Goal: Information Seeking & Learning: Learn about a topic

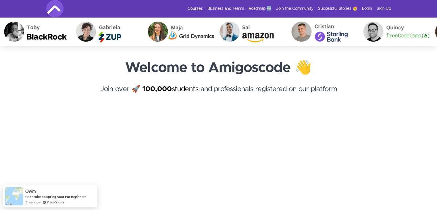
click at [195, 8] on link "Courses" at bounding box center [194, 9] width 15 height 6
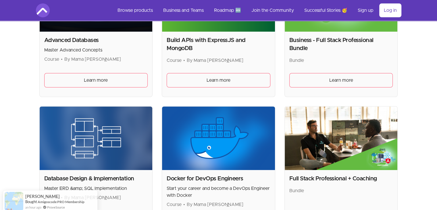
scroll to position [149, 0]
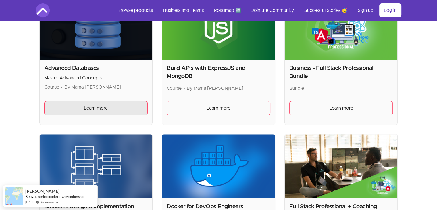
click at [98, 110] on span "Learn more" at bounding box center [96, 107] width 24 height 7
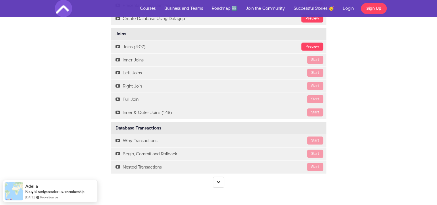
scroll to position [1217, 0]
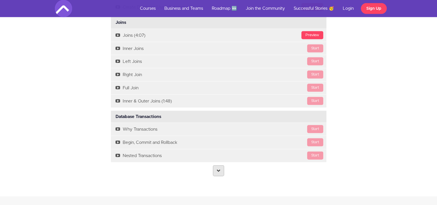
click at [218, 169] on icon at bounding box center [218, 171] width 4 height 4
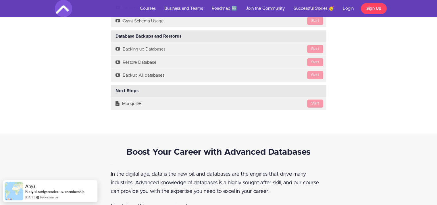
scroll to position [1676, 0]
